Goal: Find specific page/section: Find specific page/section

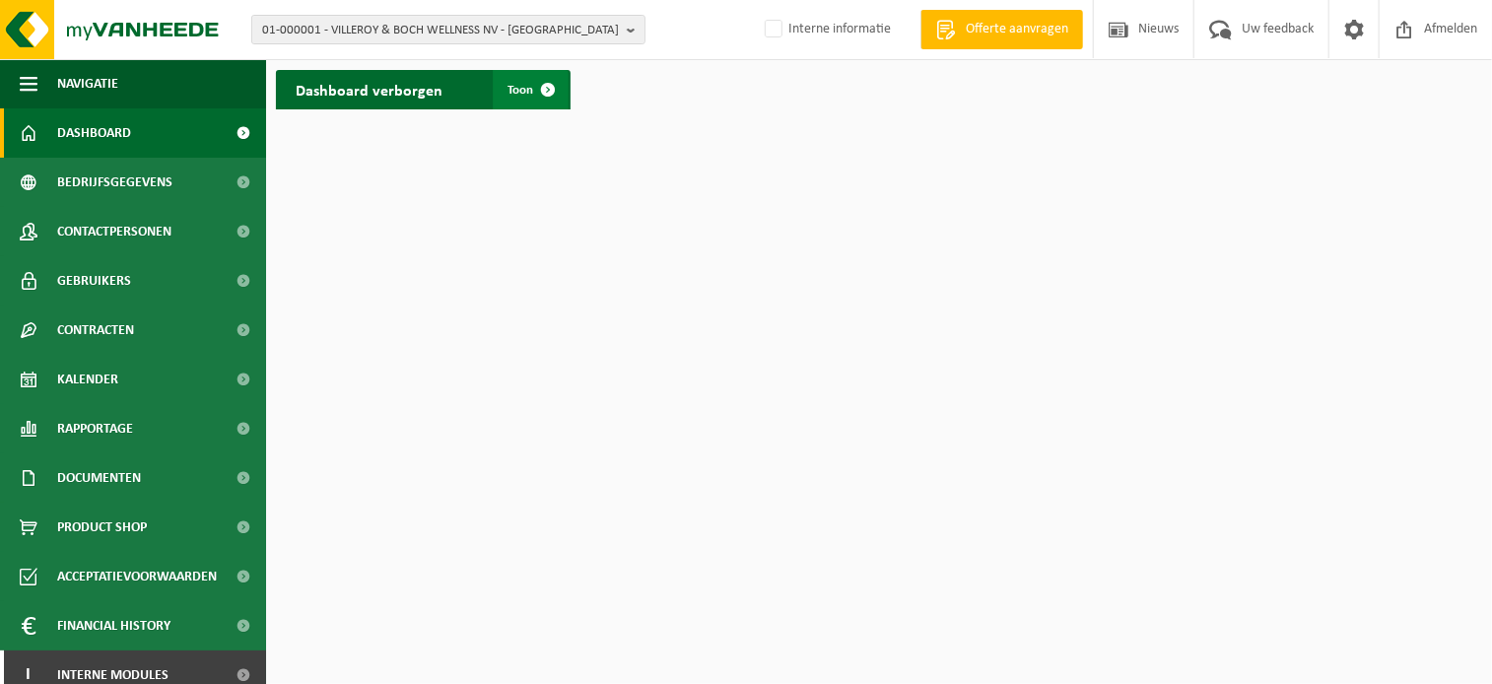
click at [551, 84] on span at bounding box center [548, 89] width 39 height 39
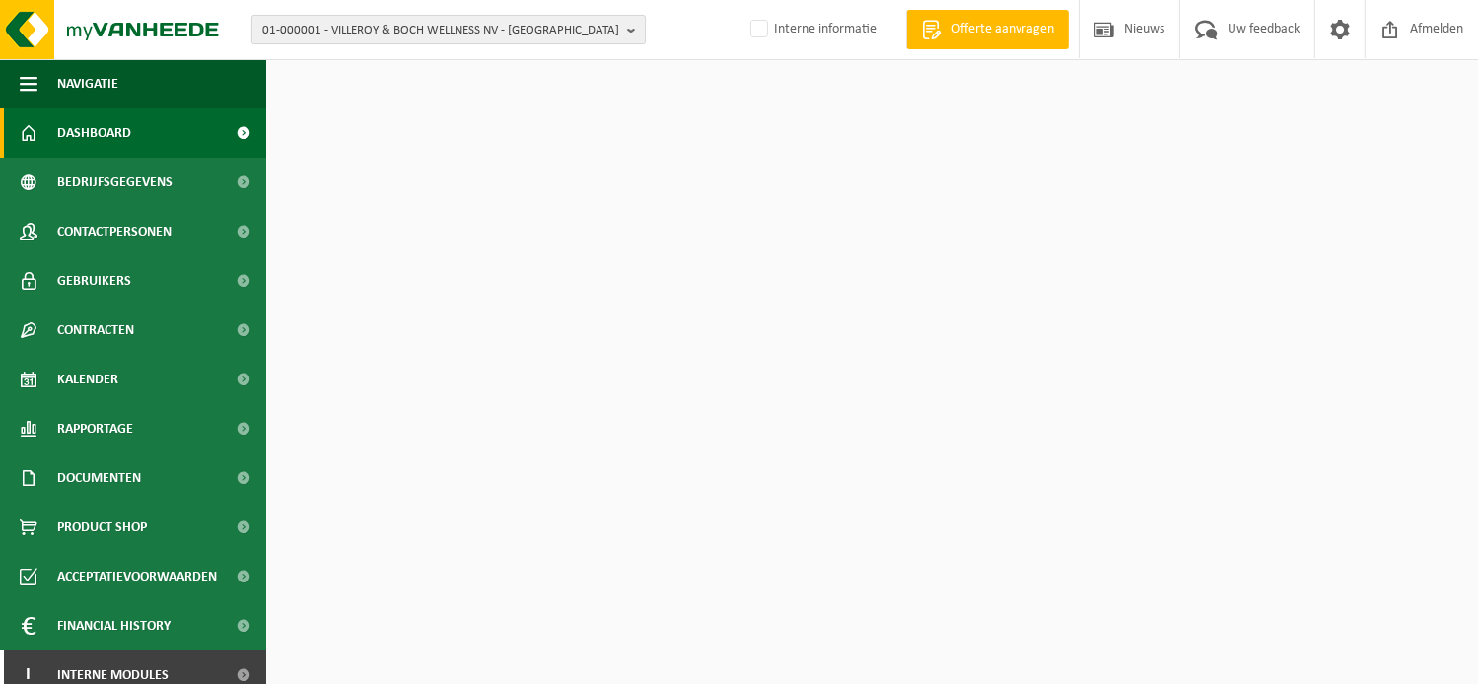
click at [518, 35] on span "01-000001 - VILLEROY & BOCH WELLNESS NV - ROESELARE" at bounding box center [440, 31] width 357 height 30
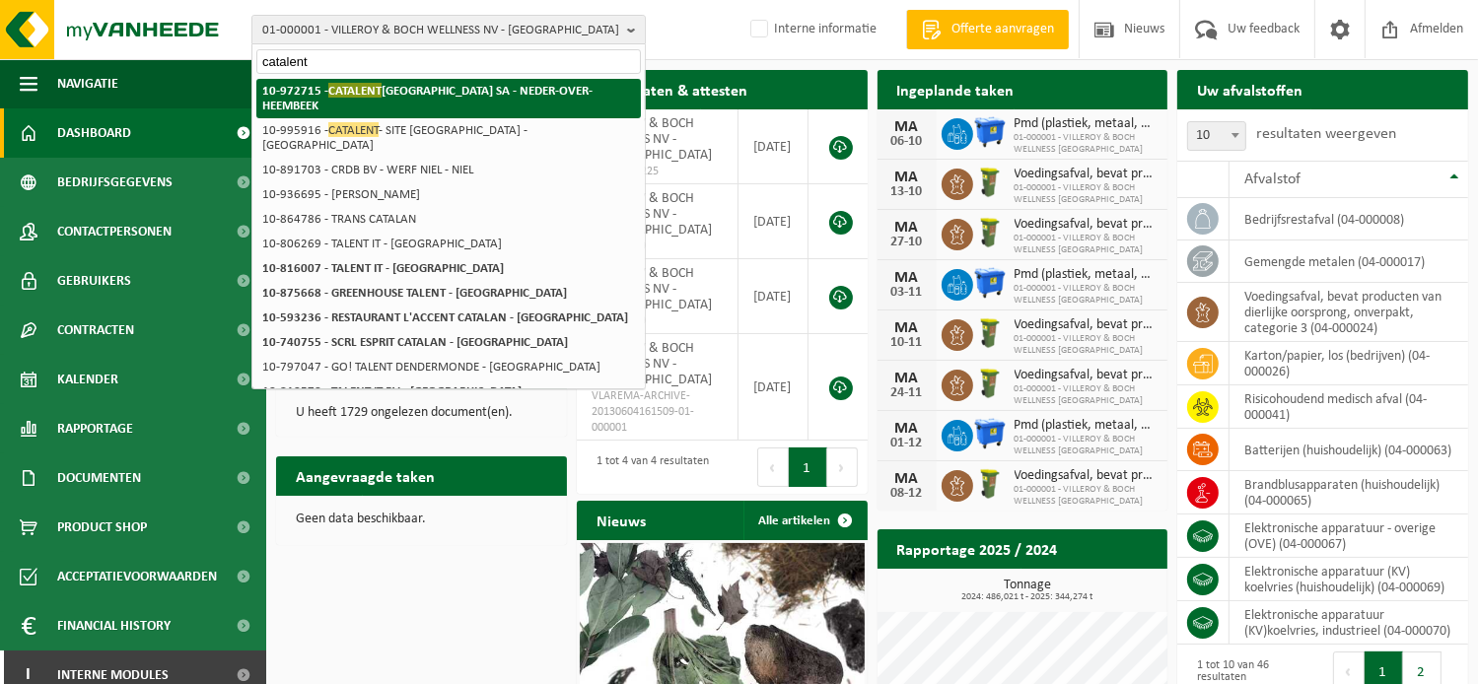
type input "catalent"
click at [339, 90] on span "CATALENT" at bounding box center [354, 90] width 53 height 15
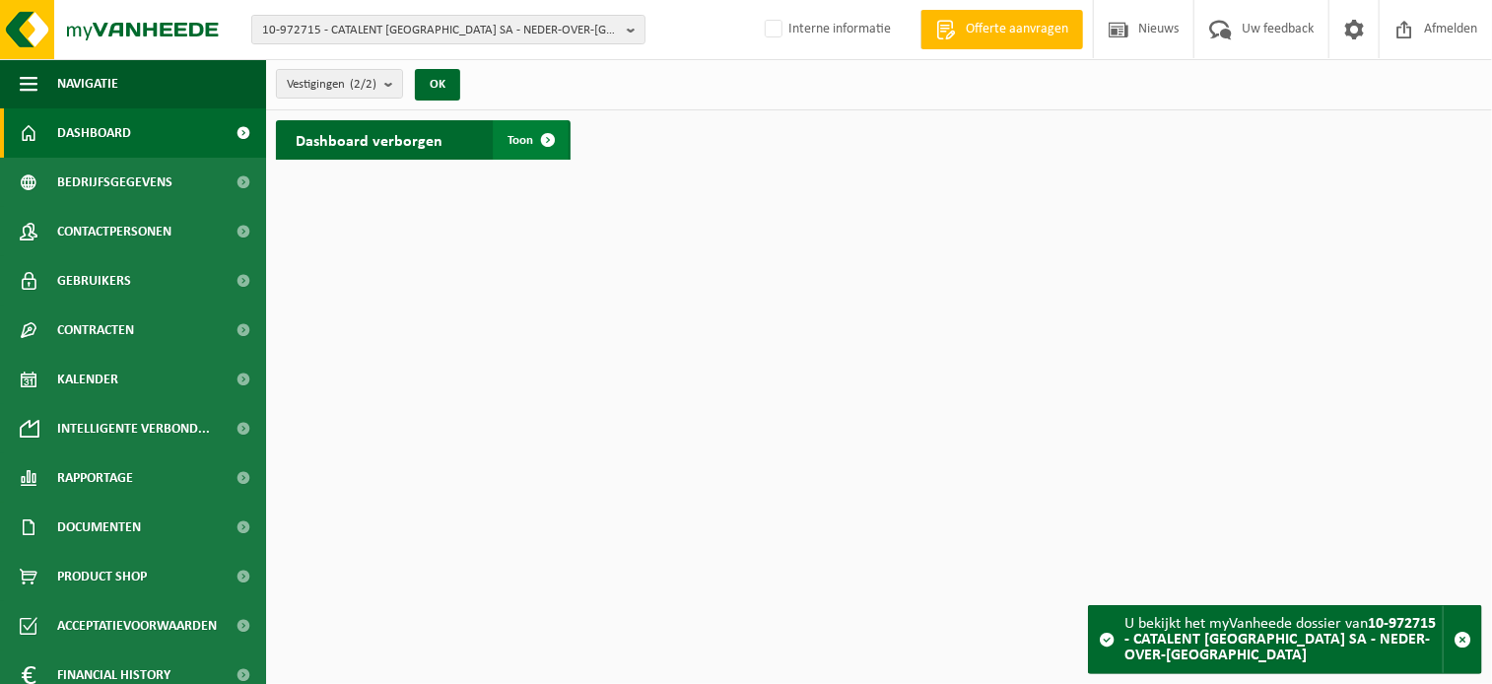
click at [538, 140] on span at bounding box center [548, 139] width 39 height 39
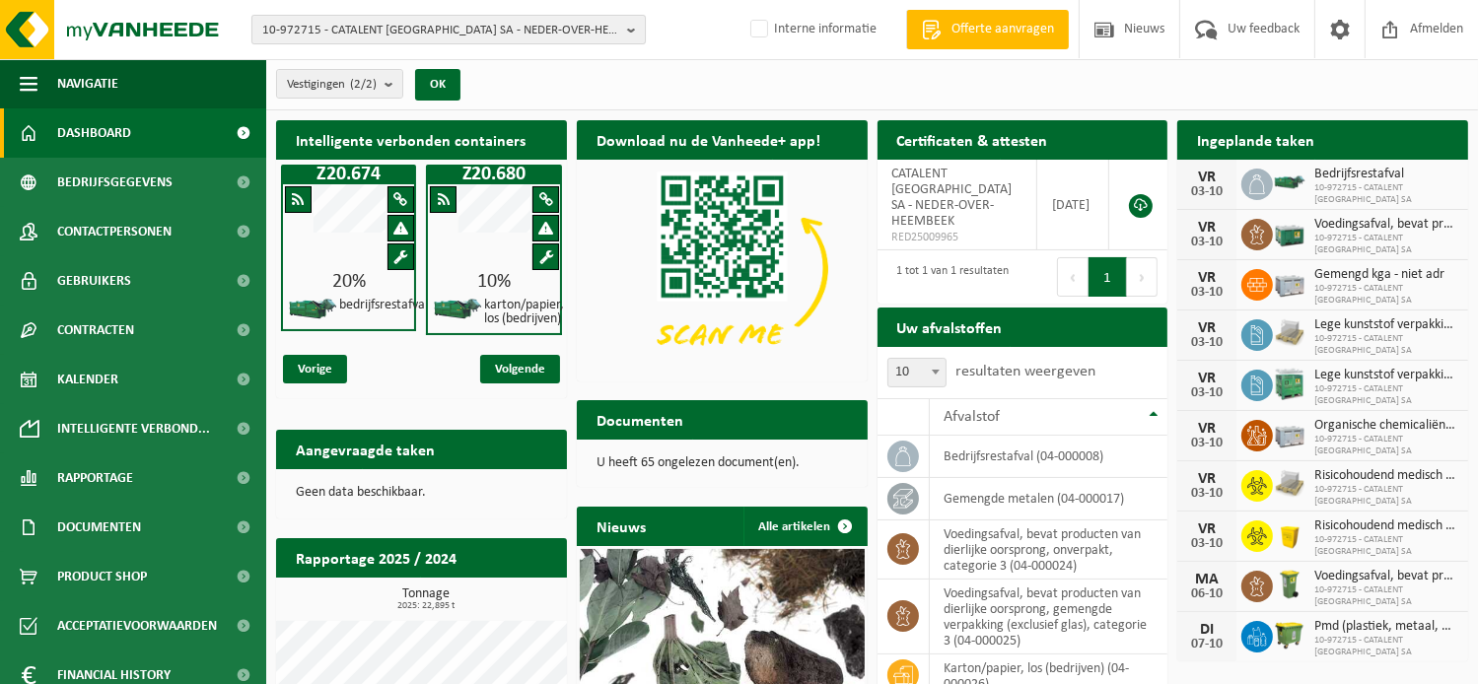
click at [428, 33] on span "10-972715 - CATALENT BELGIUM SA - NEDER-OVER-HEEMBEEK" at bounding box center [440, 31] width 357 height 30
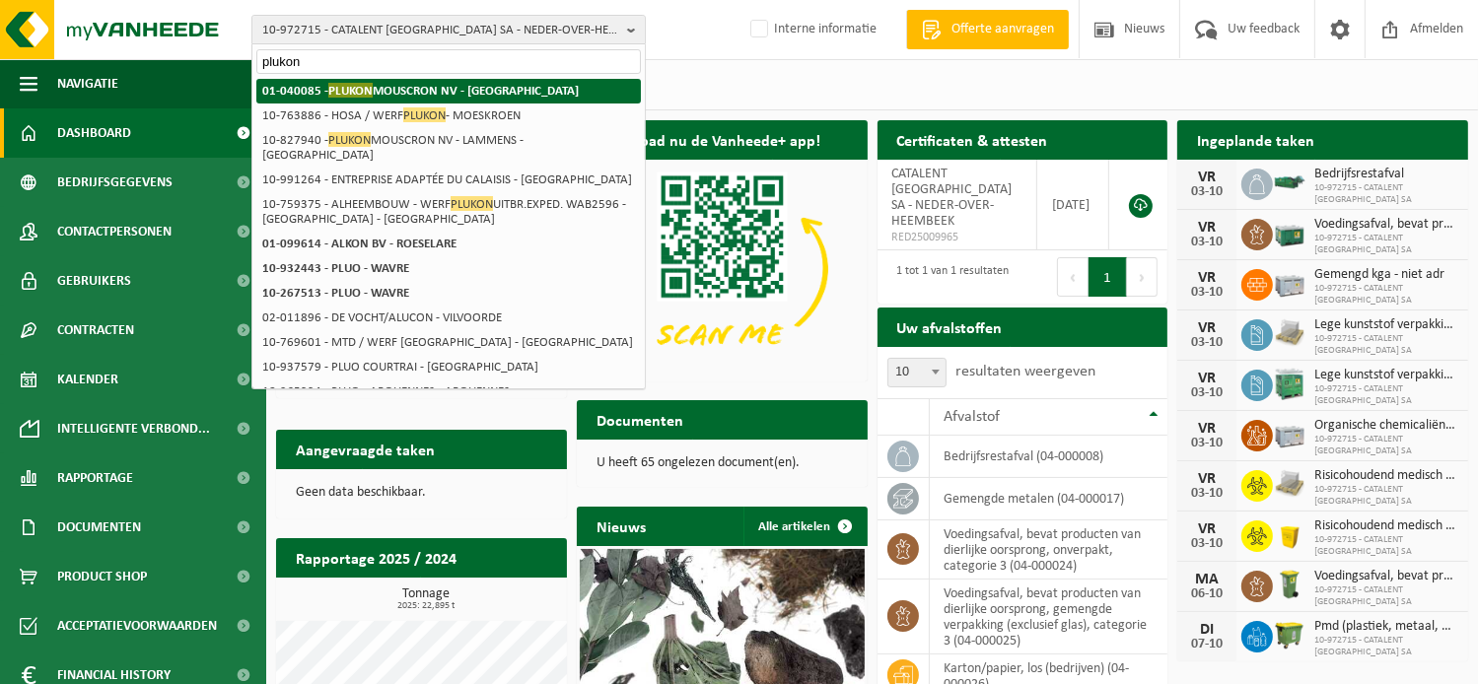
type input "plukon"
click at [380, 95] on strong "01-040085 - PLUKON MOUSCRON NV - MOESKROEN" at bounding box center [420, 90] width 316 height 15
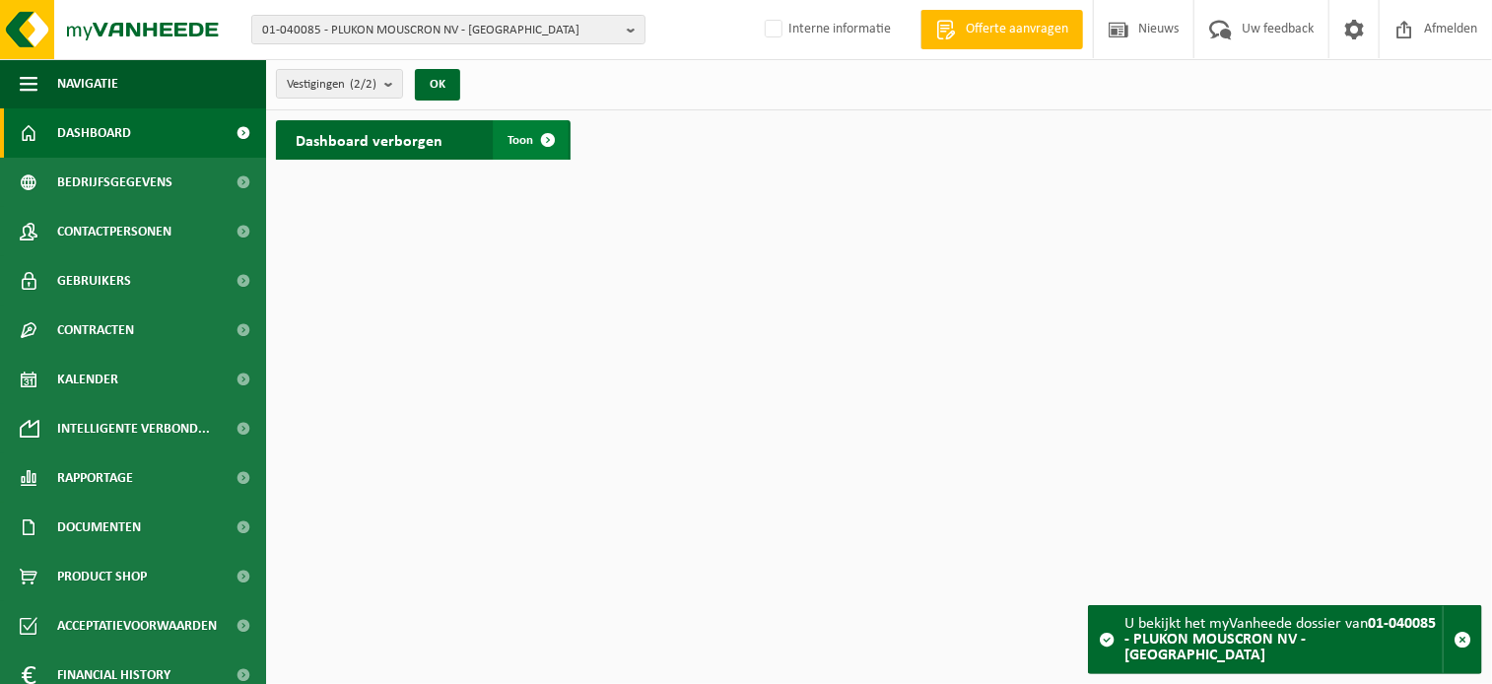
click at [547, 140] on span at bounding box center [548, 139] width 39 height 39
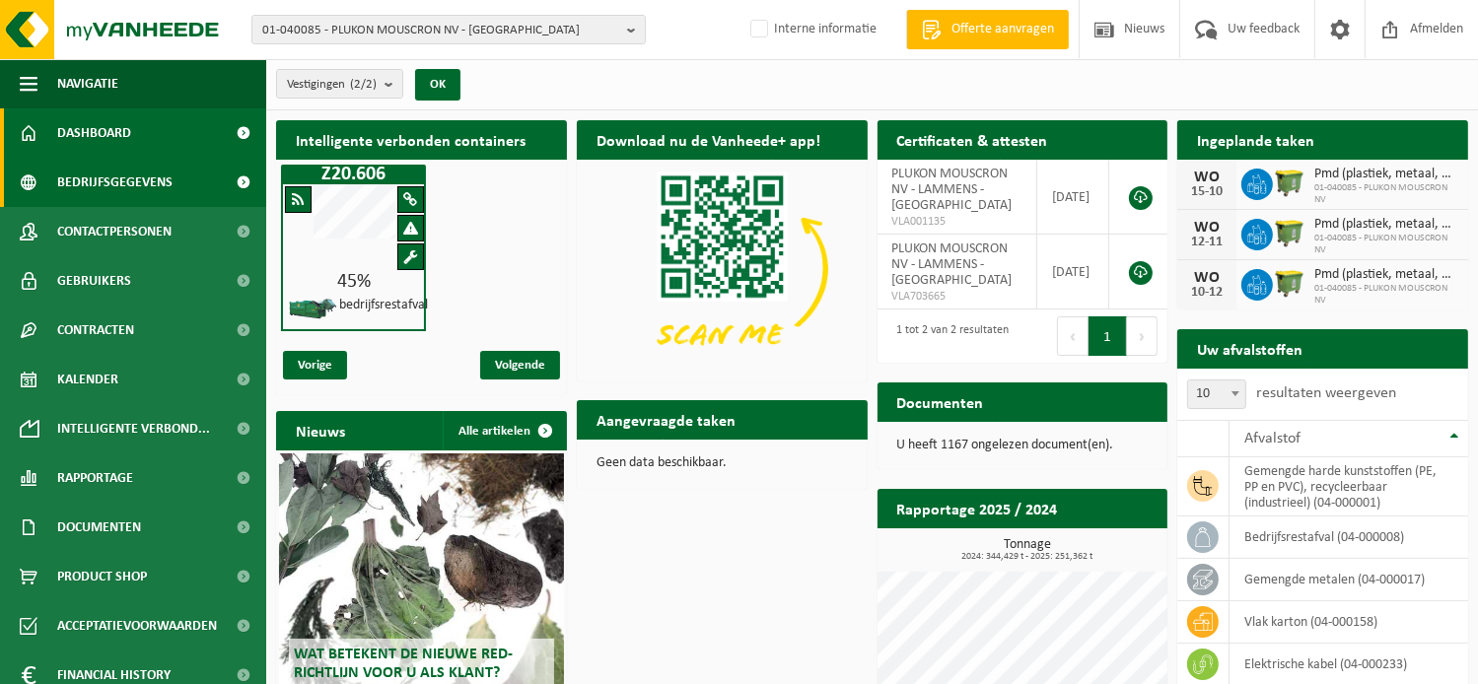
click at [121, 176] on span "Bedrijfsgegevens" at bounding box center [114, 182] width 115 height 49
